Goal: Complete application form: Complete application form

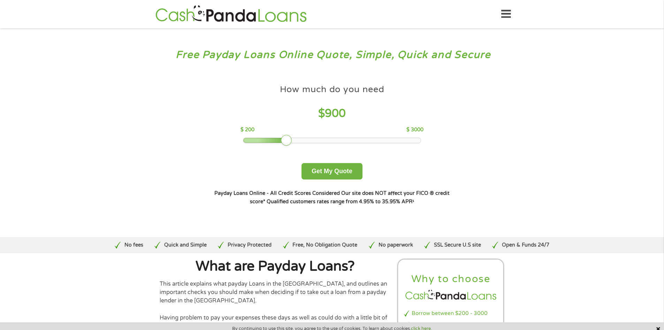
drag, startPoint x: 287, startPoint y: 138, endPoint x: 412, endPoint y: 140, distance: 124.9
click at [414, 139] on div at bounding box center [332, 140] width 178 height 5
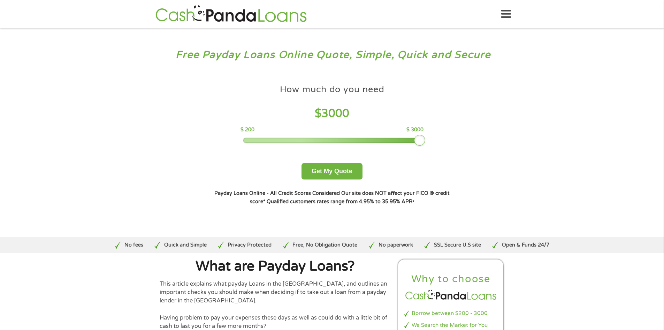
drag, startPoint x: 291, startPoint y: 141, endPoint x: 439, endPoint y: 135, distance: 148.7
click at [439, 135] on div "How much do you need $ 3000 $ 200 $ 3000 Get My Quote" at bounding box center [332, 130] width 244 height 98
click at [287, 179] on div "How much do you need $ 3000 $ 200 $ 3000 Get My Quote" at bounding box center [332, 130] width 244 height 98
click at [347, 167] on button "Get My Quote" at bounding box center [332, 171] width 61 height 16
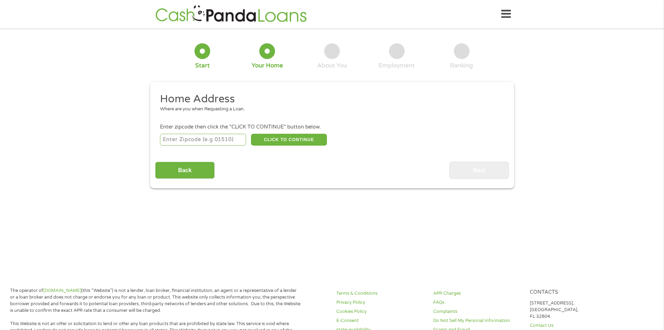
click at [234, 140] on input "number" at bounding box center [203, 140] width 86 height 12
type input "29624"
click at [266, 140] on button "CLICK TO CONTINUE" at bounding box center [289, 140] width 76 height 12
type input "29624"
type input "Anderson"
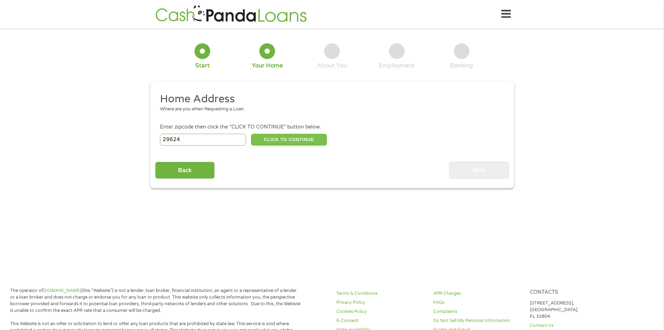
select select "South Carolina"
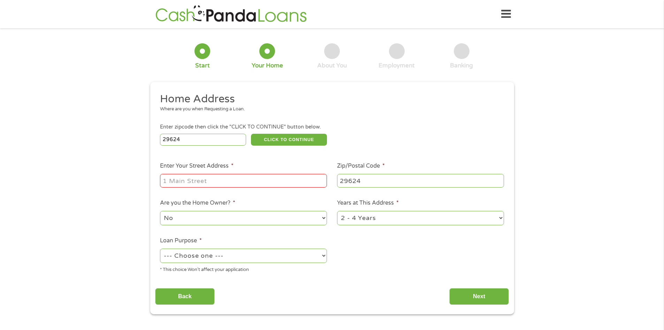
click at [187, 186] on input "Enter Your Street Address *" at bounding box center [243, 180] width 167 height 13
type input "3736 abbeville hwy"
click at [215, 255] on select "--- Choose one --- Pay Bills Debt Consolidation Home Improvement Major Purchase…" at bounding box center [243, 255] width 167 height 14
select select "medicalexpenses"
click at [160, 248] on select "--- Choose one --- Pay Bills Debt Consolidation Home Improvement Major Purchase…" at bounding box center [243, 255] width 167 height 14
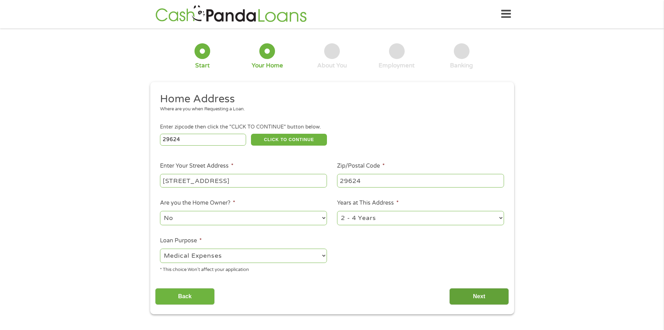
click at [475, 293] on input "Next" at bounding box center [480, 296] width 60 height 17
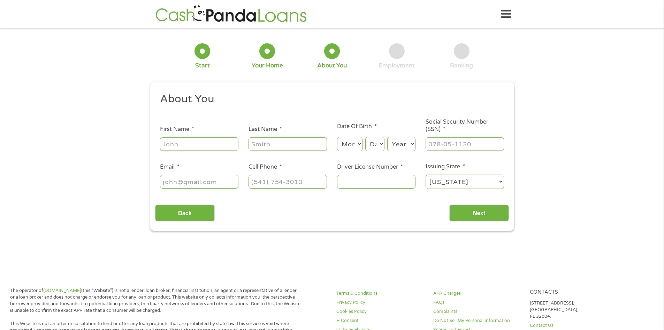
click at [202, 136] on div at bounding box center [199, 144] width 78 height 16
drag, startPoint x: 203, startPoint y: 136, endPoint x: 201, endPoint y: 141, distance: 4.9
click at [203, 137] on div at bounding box center [199, 144] width 78 height 16
click at [201, 141] on input "First Name *" at bounding box center [199, 143] width 78 height 13
type input "vera"
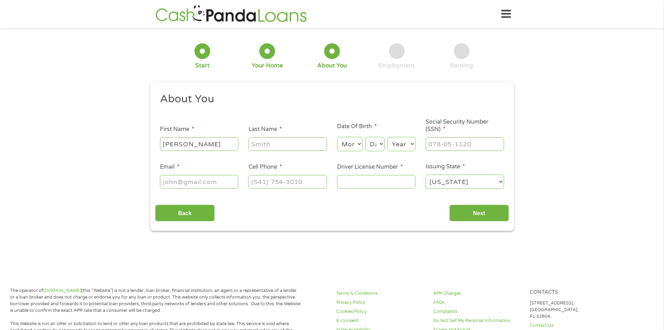
type input "Glenn"
type input "veraglenn97@gmail.com"
type input "(864) 276-4910"
click at [356, 181] on input "Driver License Number *" at bounding box center [376, 181] width 78 height 13
type input "103278141"
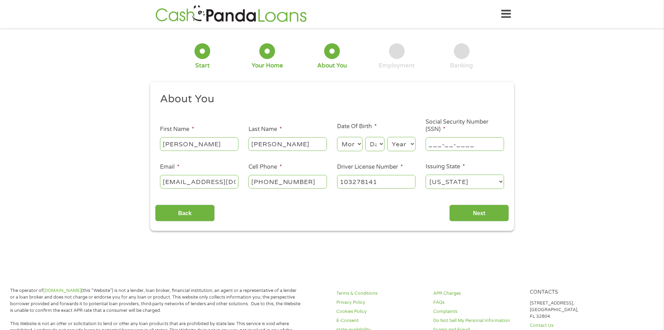
click at [451, 146] on input "___-__-____" at bounding box center [465, 143] width 78 height 13
type input "655-03-3059"
click at [358, 141] on select "Month 1 2 3 4 5 6 7 8 9 10 11 12" at bounding box center [349, 144] width 25 height 14
select select "12"
click at [337, 137] on select "Month 1 2 3 4 5 6 7 8 9 10 11 12" at bounding box center [349, 144] width 25 height 14
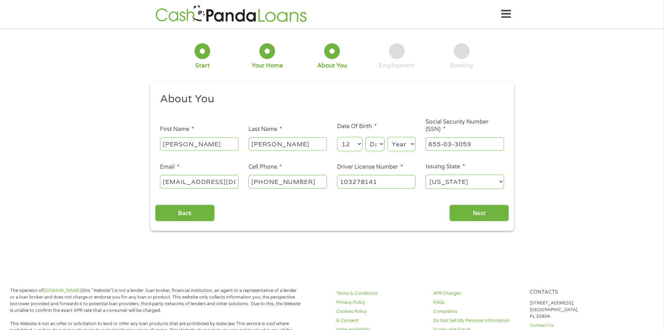
click at [378, 150] on select "Day 1 2 3 4 5 6 7 8 9 10 11 12 13 14 15 16 17 18 19 20 21 22 23 24 25 26 27 28 …" at bounding box center [375, 144] width 19 height 14
select select "25"
click at [366, 137] on select "Day 1 2 3 4 5 6 7 8 9 10 11 12 13 14 15 16 17 18 19 20 21 22 23 24 25 26 27 28 …" at bounding box center [375, 144] width 19 height 14
click at [393, 139] on select "Year 2007 2006 2005 2004 2003 2002 2001 2000 1999 1998 1997 1996 1995 1994 1993…" at bounding box center [402, 144] width 28 height 14
select select "1997"
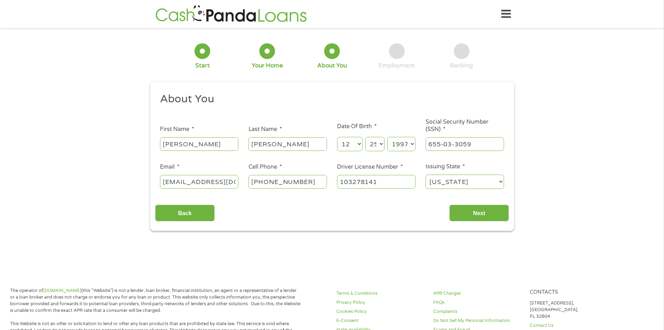
click at [388, 137] on select "Year 2007 2006 2005 2004 2003 2002 2001 2000 1999 1998 1997 1996 1995 1994 1993…" at bounding box center [402, 144] width 28 height 14
click at [467, 212] on input "Next" at bounding box center [480, 212] width 60 height 17
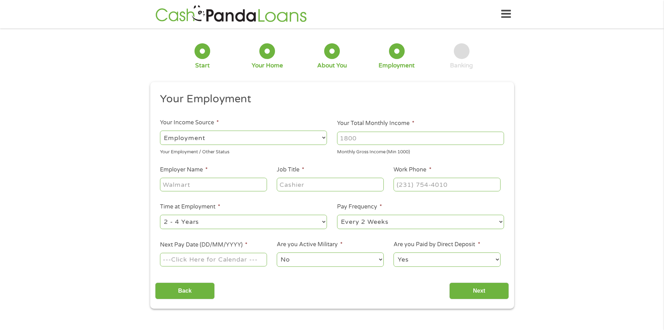
click at [257, 134] on select "--- Choose one --- Employment Self Employed Benefits" at bounding box center [243, 137] width 167 height 14
click at [160, 130] on select "--- Choose one --- Employment Self Employed Benefits" at bounding box center [243, 137] width 167 height 14
click at [364, 139] on input "Your Total Monthly Income *" at bounding box center [420, 137] width 167 height 13
type input "3000"
click at [237, 187] on input "Employer Name *" at bounding box center [213, 184] width 107 height 13
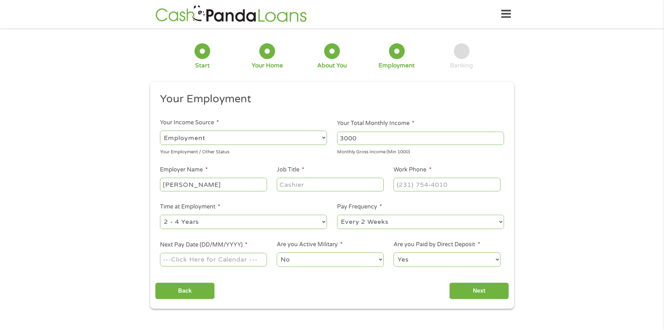
type input "Troys Muffler"
click at [302, 185] on input "Job Title *" at bounding box center [330, 184] width 107 height 13
type input "Office Manger"
click at [464, 190] on input "(___) ___-____" at bounding box center [447, 184] width 107 height 13
click at [399, 185] on input "(___) ___-____" at bounding box center [447, 184] width 107 height 13
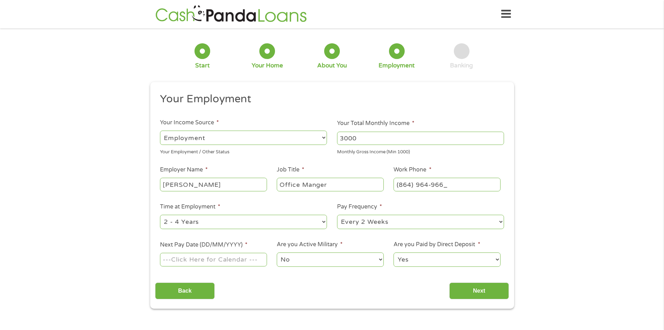
type input "(864) 964-9667"
click at [275, 225] on select "--- Choose one --- 1 Year or less 1 - 2 Years 2 - 4 Years Over 4 Years" at bounding box center [243, 222] width 167 height 14
select select "60months"
click at [160, 215] on select "--- Choose one --- 1 Year or less 1 - 2 Years 2 - 4 Years Over 4 Years" at bounding box center [243, 222] width 167 height 14
click at [349, 223] on select "--- Choose one --- Every 2 Weeks Every Week Monthly Semi-Monthly" at bounding box center [420, 222] width 167 height 14
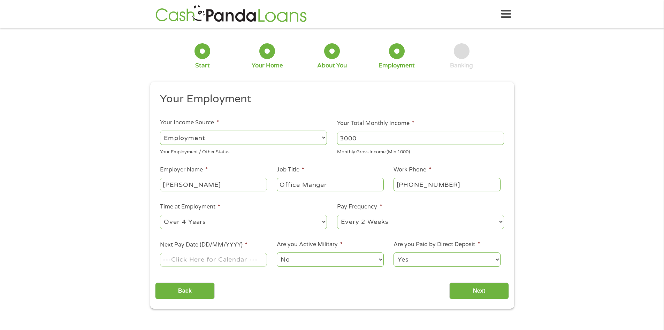
select select "weekly"
click at [337, 215] on select "--- Choose one --- Every 2 Weeks Every Week Monthly Semi-Monthly" at bounding box center [420, 222] width 167 height 14
click at [234, 261] on input "Next Pay Date (DD/MM/YYYY) *" at bounding box center [213, 259] width 107 height 13
type input "15/08/2025"
click at [304, 261] on select "No Yes" at bounding box center [330, 259] width 107 height 14
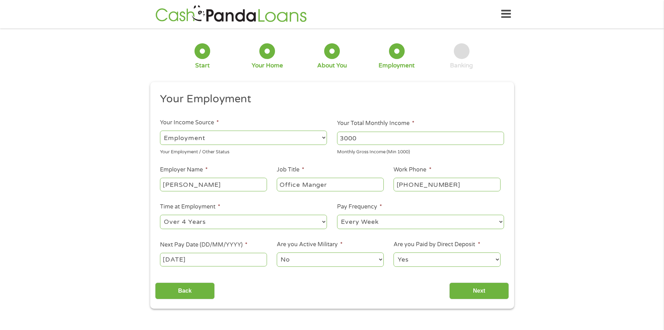
click at [277, 252] on select "No Yes" at bounding box center [330, 259] width 107 height 14
drag, startPoint x: 407, startPoint y: 263, endPoint x: 409, endPoint y: 265, distance: 3.7
click at [407, 263] on select "Yes No" at bounding box center [447, 259] width 107 height 14
click at [394, 252] on select "Yes No" at bounding box center [447, 259] width 107 height 14
click at [460, 284] on input "Next" at bounding box center [480, 290] width 60 height 17
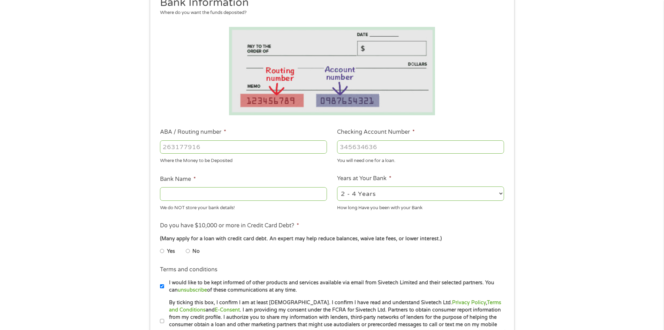
scroll to position [105, 0]
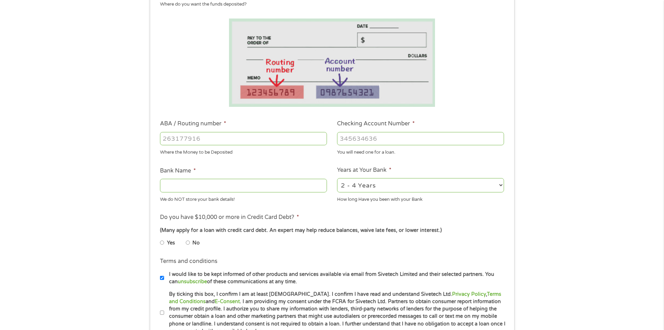
click at [247, 140] on input "ABA / Routing number *" at bounding box center [243, 138] width 167 height 13
type input "053207533"
type input "THE PEOPLES BANK"
type input "053207533"
click at [382, 138] on input "Checking Account Number *" at bounding box center [420, 138] width 167 height 13
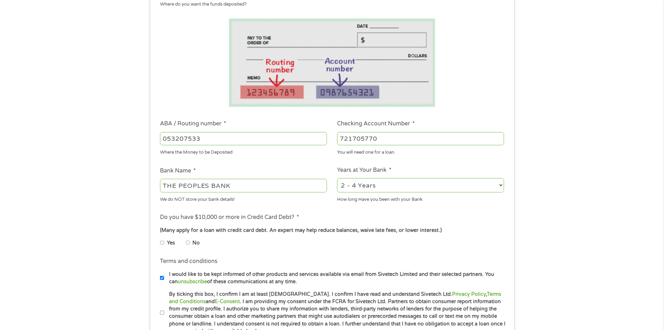
type input "721705770"
click at [161, 241] on input "Yes" at bounding box center [162, 242] width 4 height 11
radio input "true"
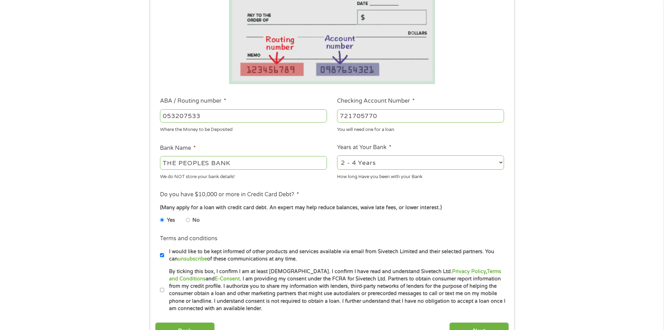
scroll to position [140, 0]
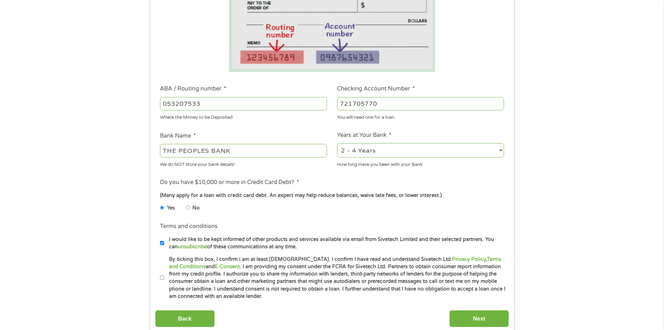
click at [162, 275] on input "By ticking this box, I confirm I am at least 18 years old. I confirm I have rea…" at bounding box center [162, 277] width 4 height 11
checkbox input "true"
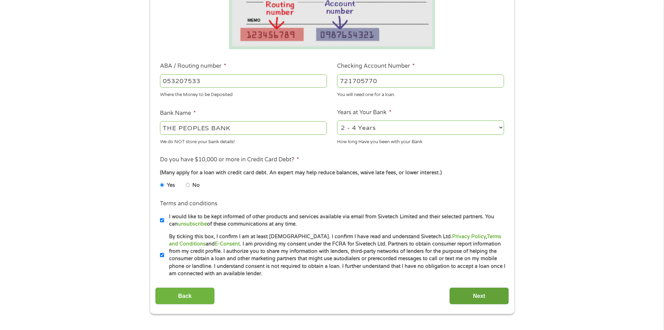
scroll to position [174, 0]
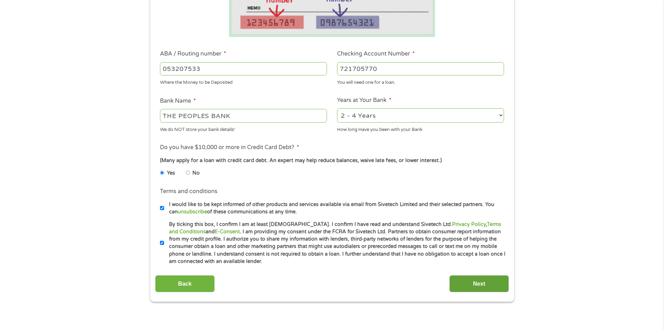
click at [461, 278] on input "Next" at bounding box center [480, 283] width 60 height 17
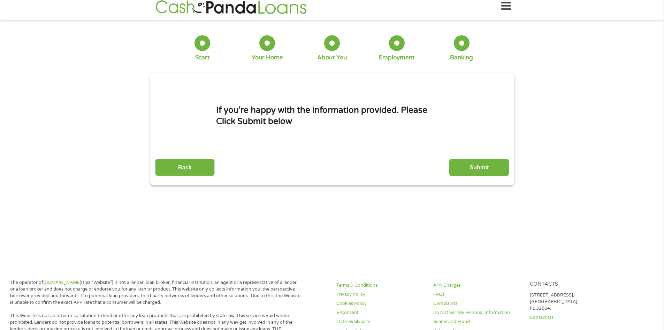
scroll to position [0, 0]
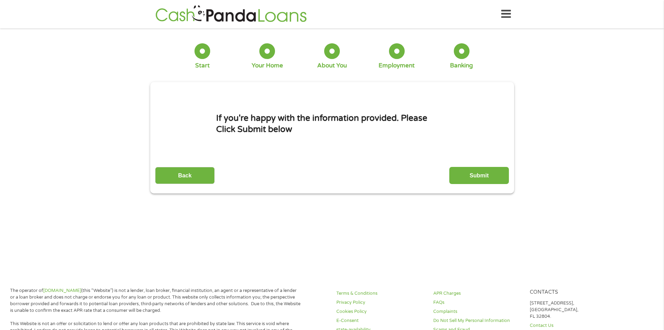
click at [448, 174] on div "Back Submit" at bounding box center [332, 173] width 354 height 22
click at [457, 177] on input "Submit" at bounding box center [480, 175] width 60 height 17
